Goal: Information Seeking & Learning: Learn about a topic

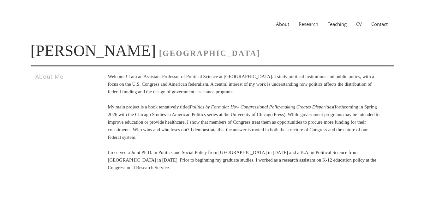
click at [311, 26] on link "Research" at bounding box center [308, 24] width 29 height 6
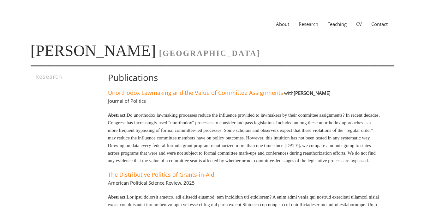
click at [357, 22] on link "CV" at bounding box center [359, 24] width 15 height 6
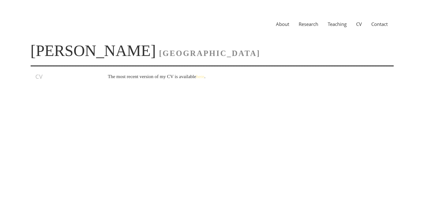
click at [204, 78] on link "here" at bounding box center [200, 76] width 8 height 5
